Goal: Task Accomplishment & Management: Use online tool/utility

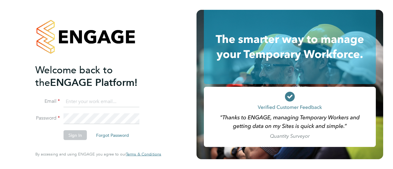
click at [87, 99] on input at bounding box center [102, 101] width 76 height 11
type input "[EMAIL_ADDRESS][PERSON_NAME][DOMAIN_NAME]"
click at [80, 134] on button "Sign In" at bounding box center [75, 136] width 23 height 10
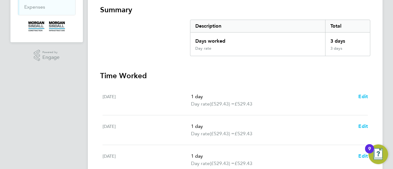
scroll to position [214, 0]
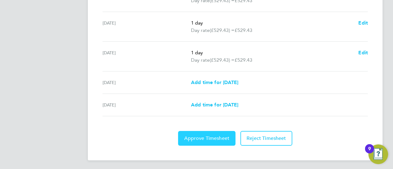
click at [197, 136] on span "Approve Timesheet" at bounding box center [206, 139] width 45 height 6
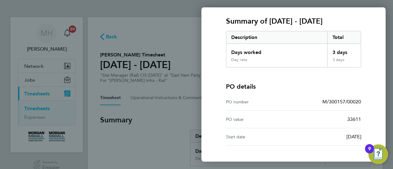
scroll to position [124, 0]
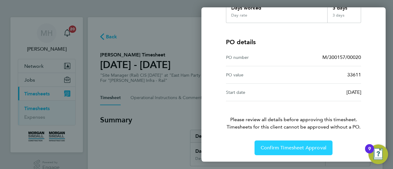
click at [296, 148] on span "Confirm Timesheet Approval" at bounding box center [294, 148] width 66 height 6
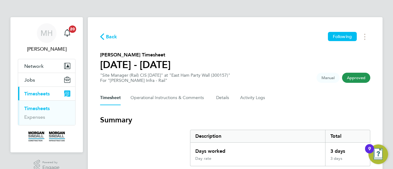
click at [31, 107] on link "Timesheets" at bounding box center [37, 109] width 26 height 6
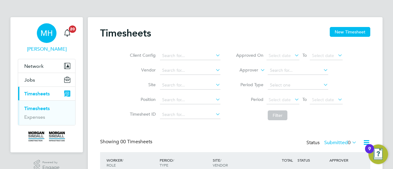
click at [45, 48] on span "[PERSON_NAME]" at bounding box center [47, 48] width 58 height 7
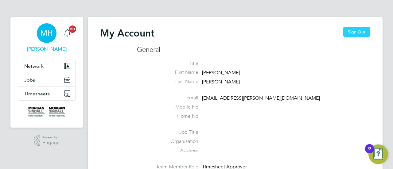
click at [350, 31] on button "Sign Out" at bounding box center [356, 32] width 27 height 10
